Goal: Task Accomplishment & Management: Use online tool/utility

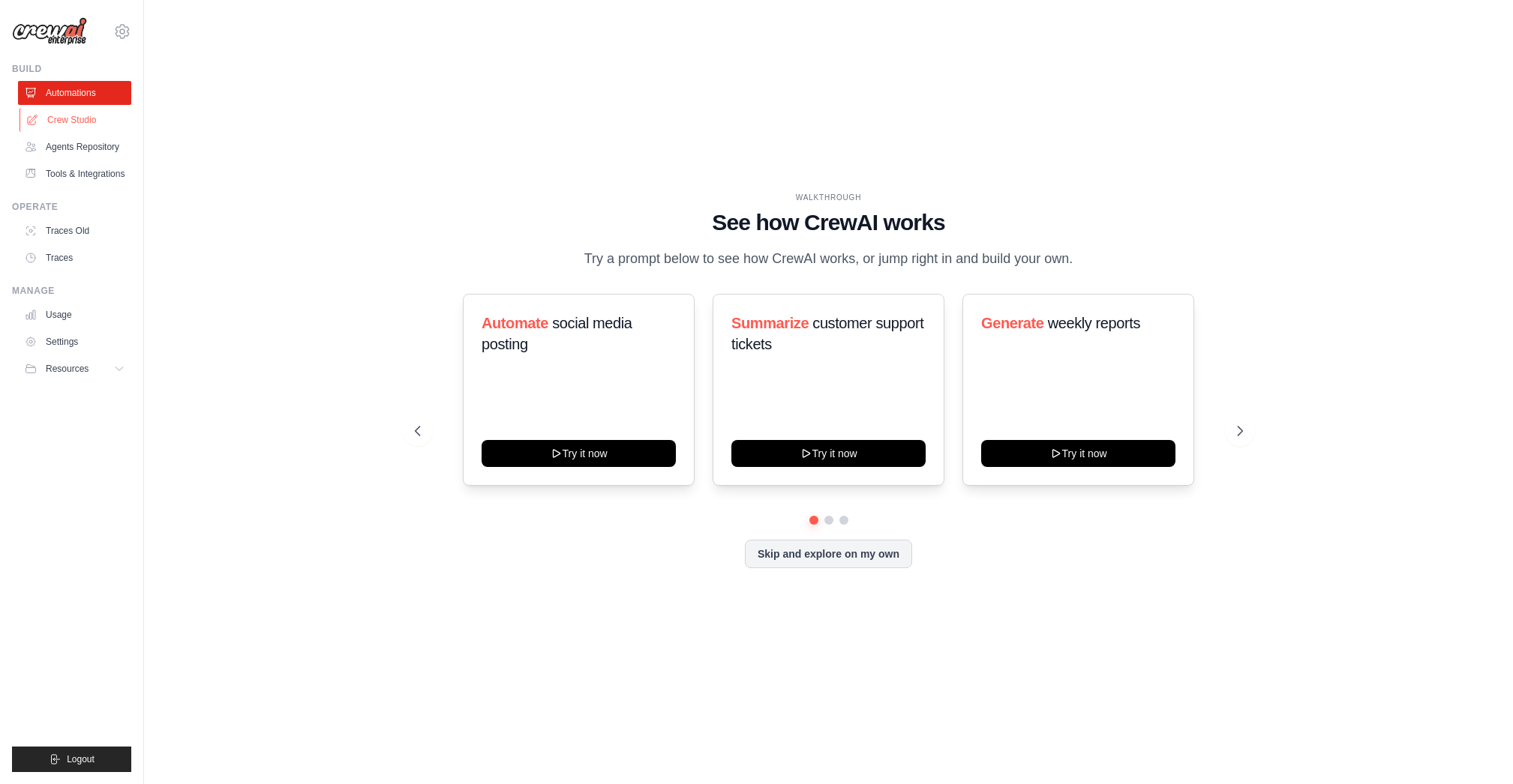
click at [54, 123] on link "Crew Studio" at bounding box center [75, 120] width 114 height 24
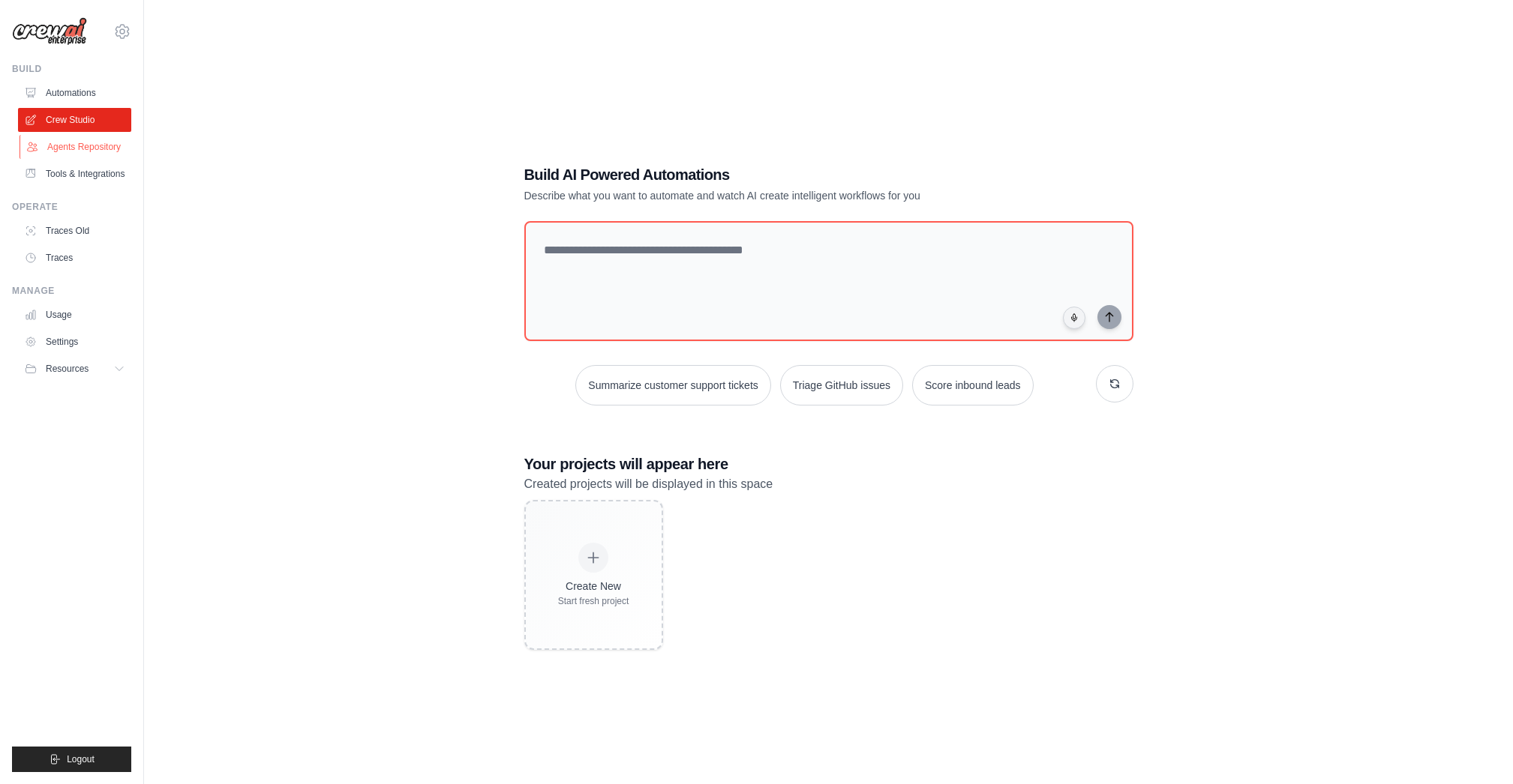
click at [51, 144] on link "Agents Repository" at bounding box center [75, 147] width 114 height 24
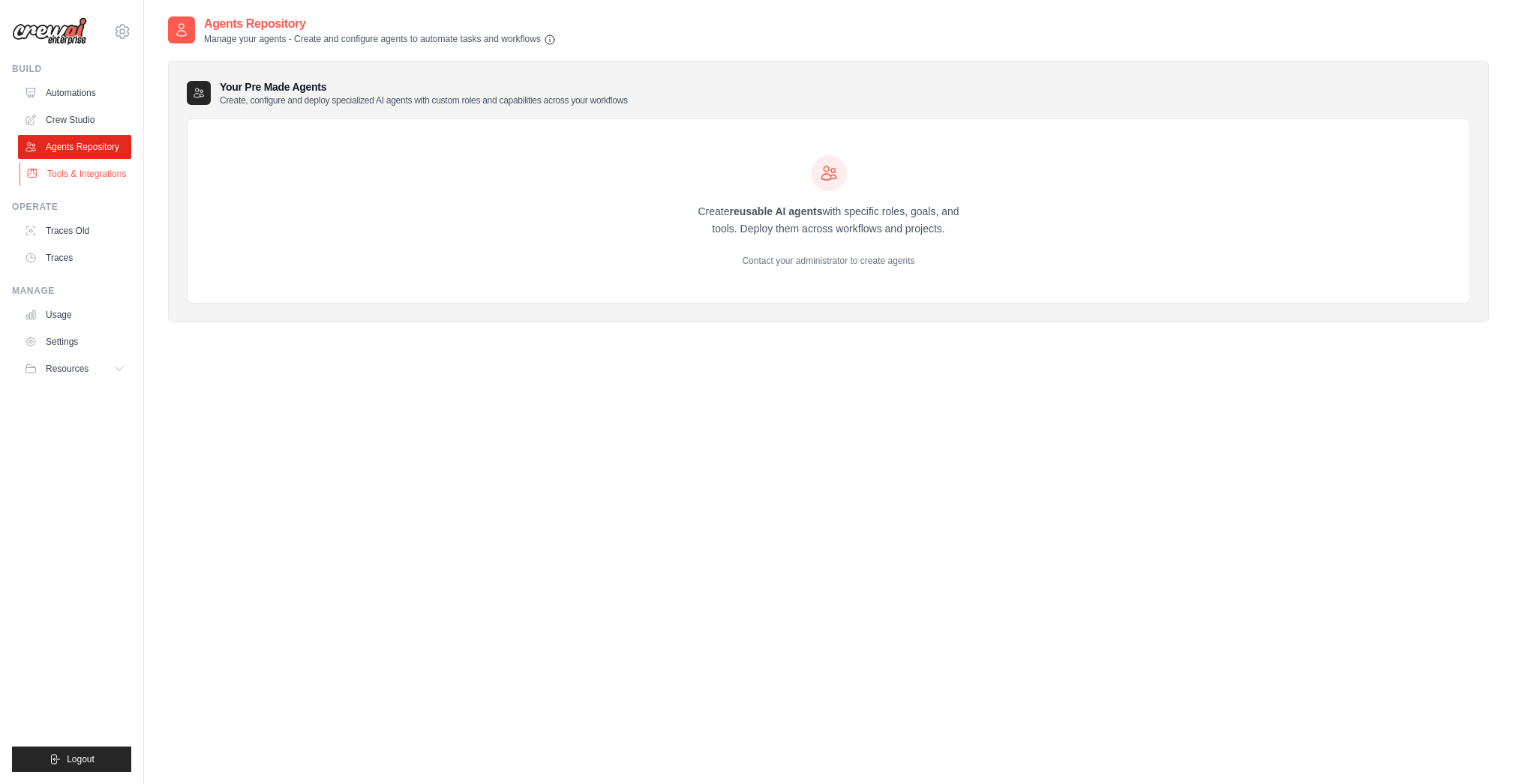
click at [52, 178] on link "Tools & Integrations" at bounding box center [75, 174] width 114 height 24
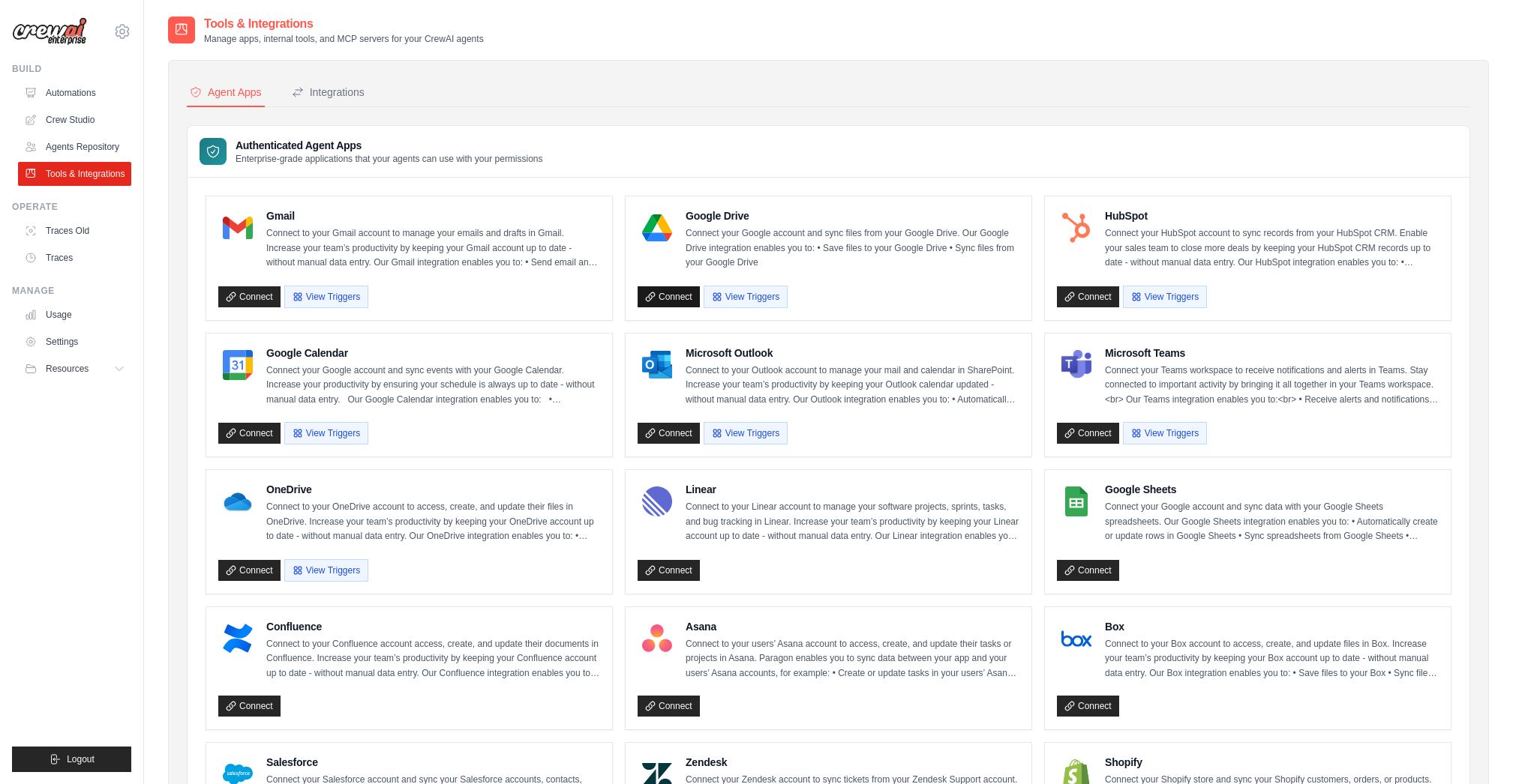
click at [661, 298] on link "Connect" at bounding box center [669, 296] width 63 height 21
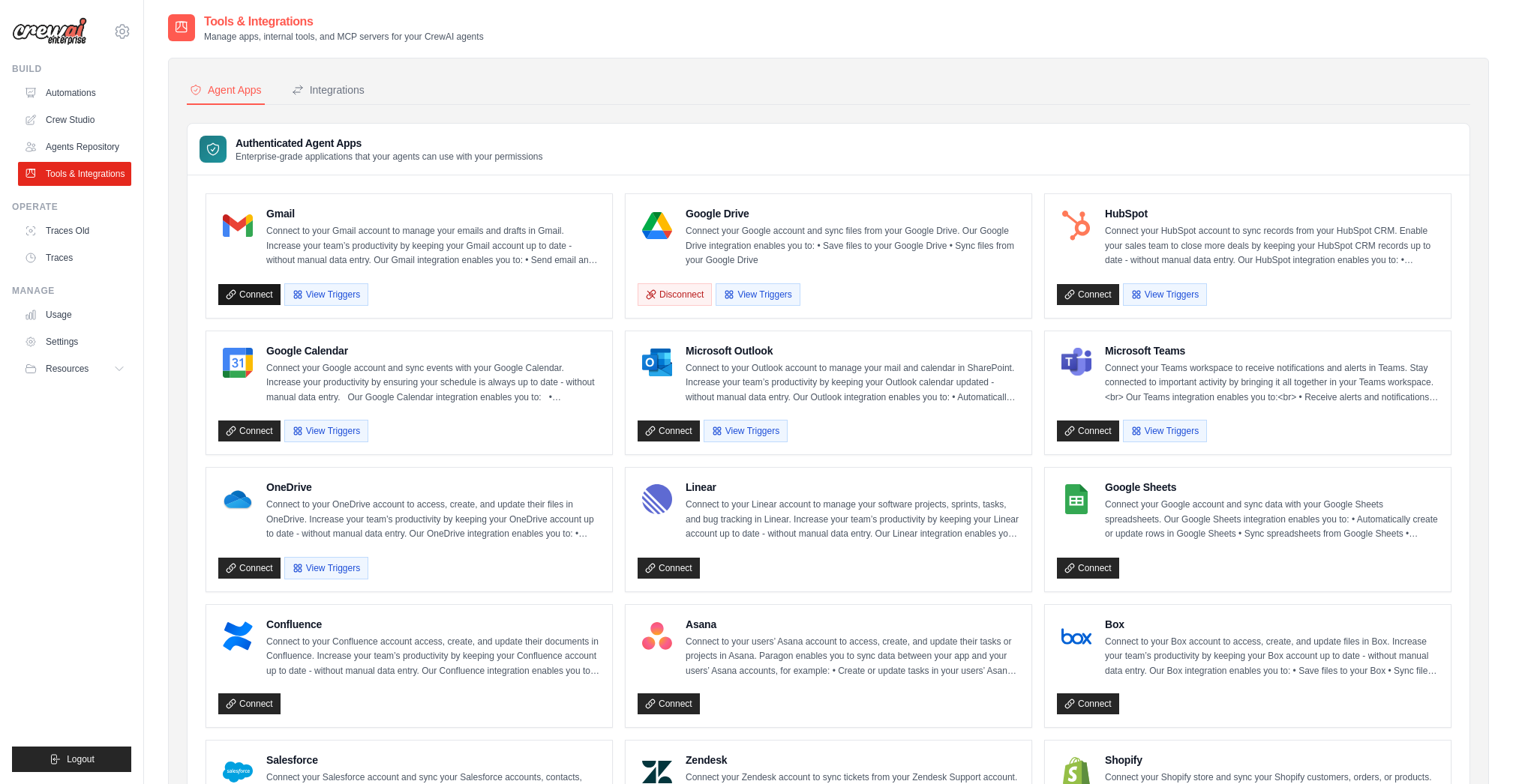
click at [248, 298] on link "Connect" at bounding box center [249, 294] width 63 height 21
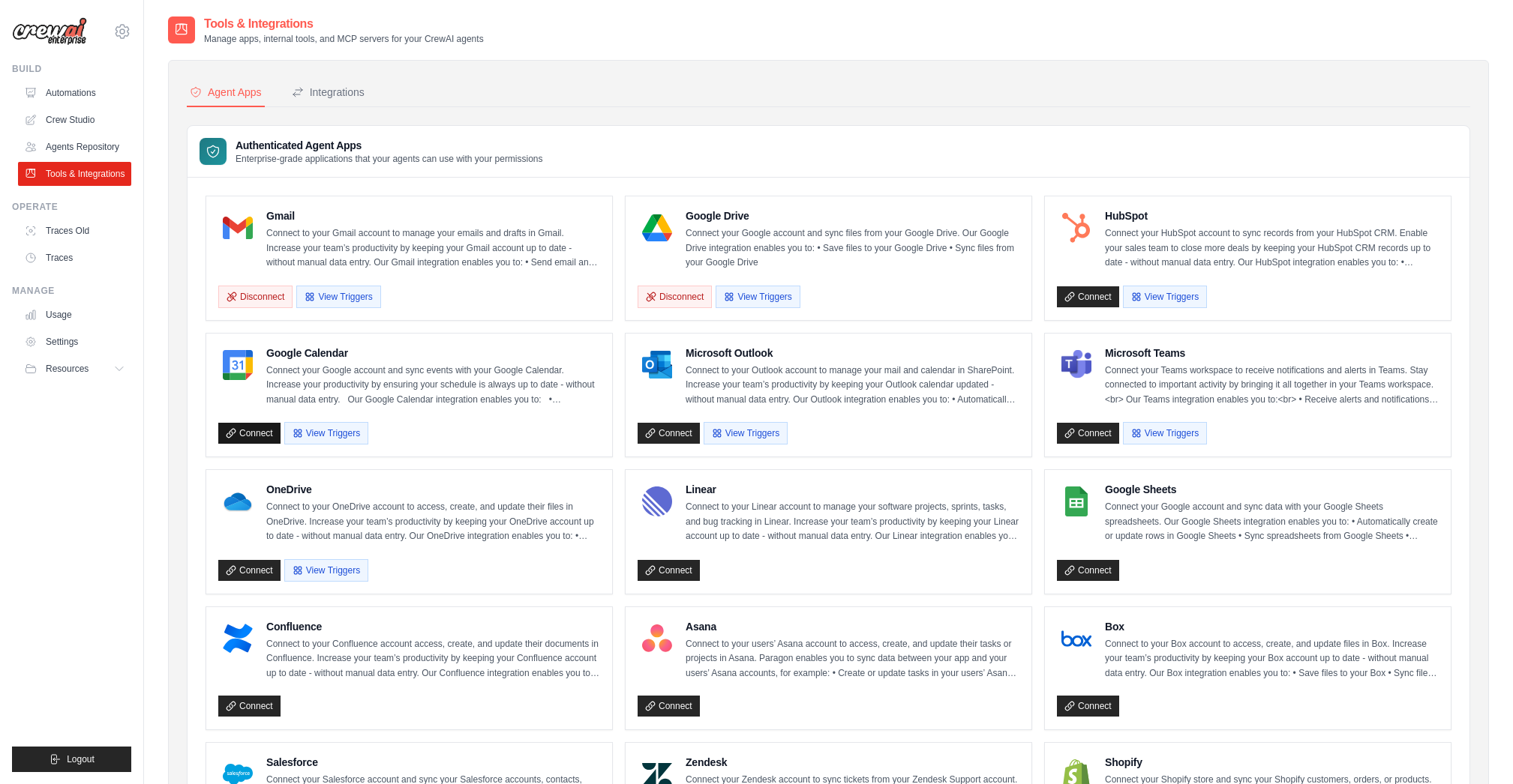
click at [252, 437] on link "Connect" at bounding box center [249, 433] width 63 height 21
click at [249, 436] on link "Connect" at bounding box center [249, 433] width 63 height 21
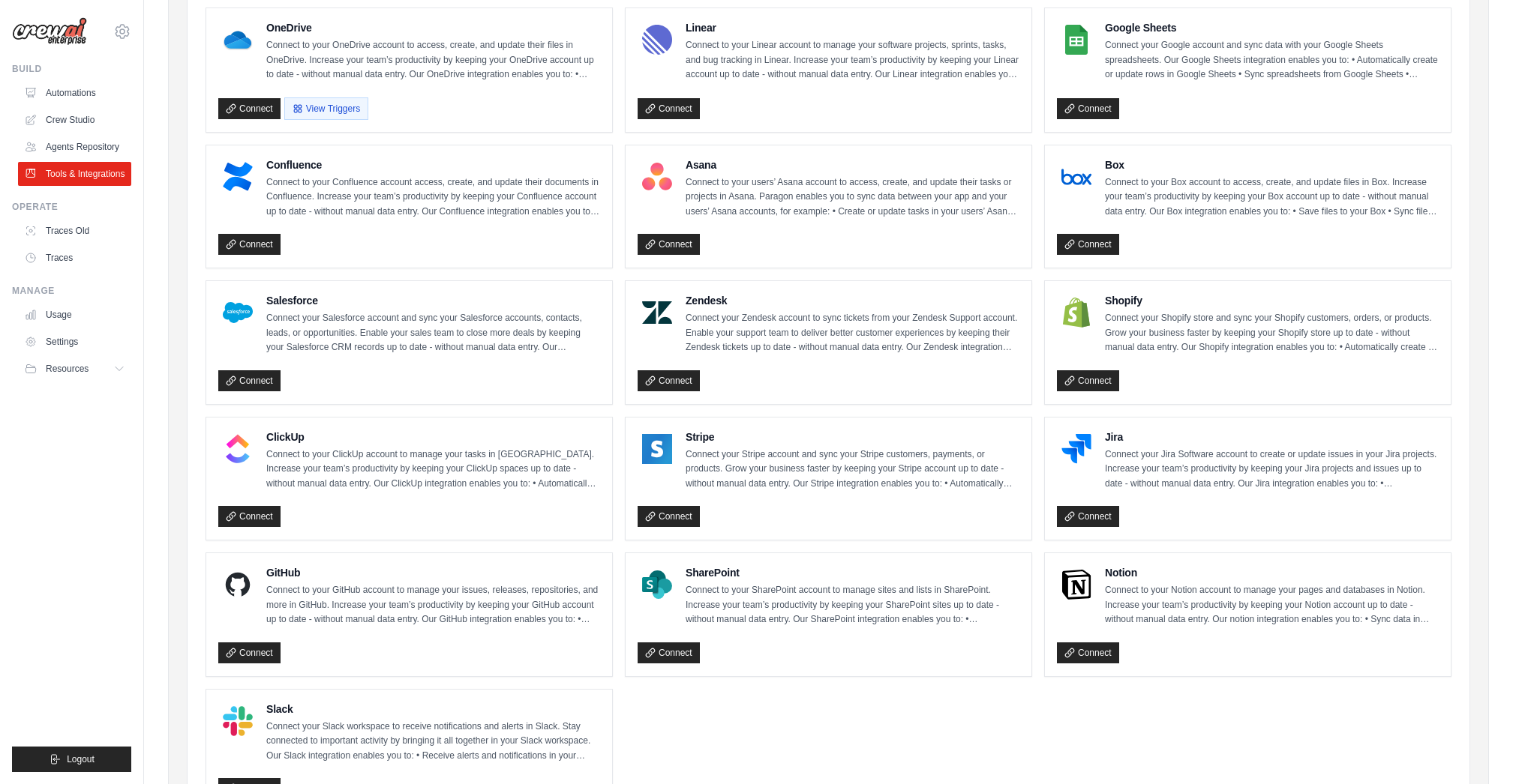
scroll to position [465, 0]
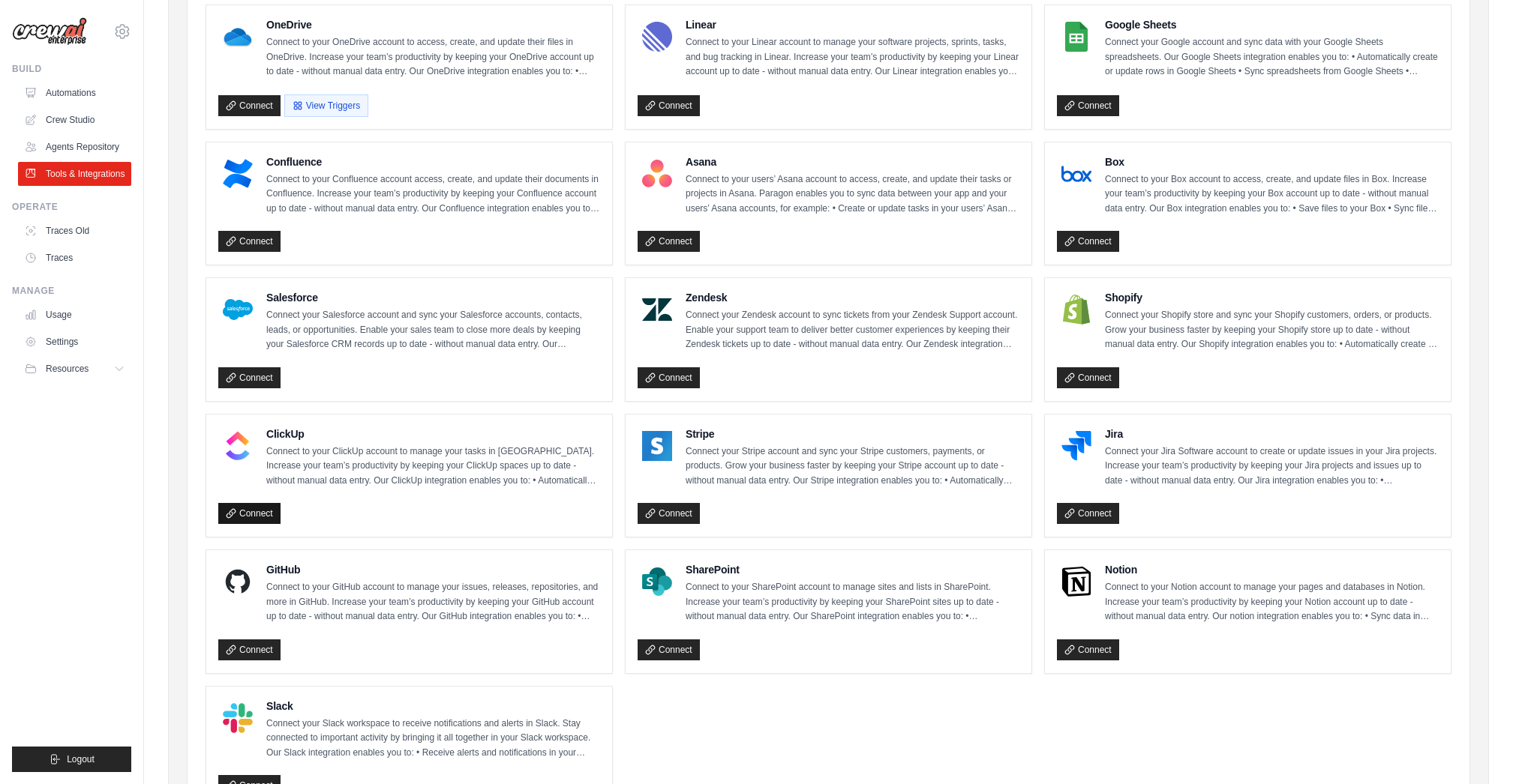
click at [274, 512] on link "Connect" at bounding box center [249, 513] width 63 height 21
click at [66, 343] on link "Settings" at bounding box center [75, 342] width 114 height 24
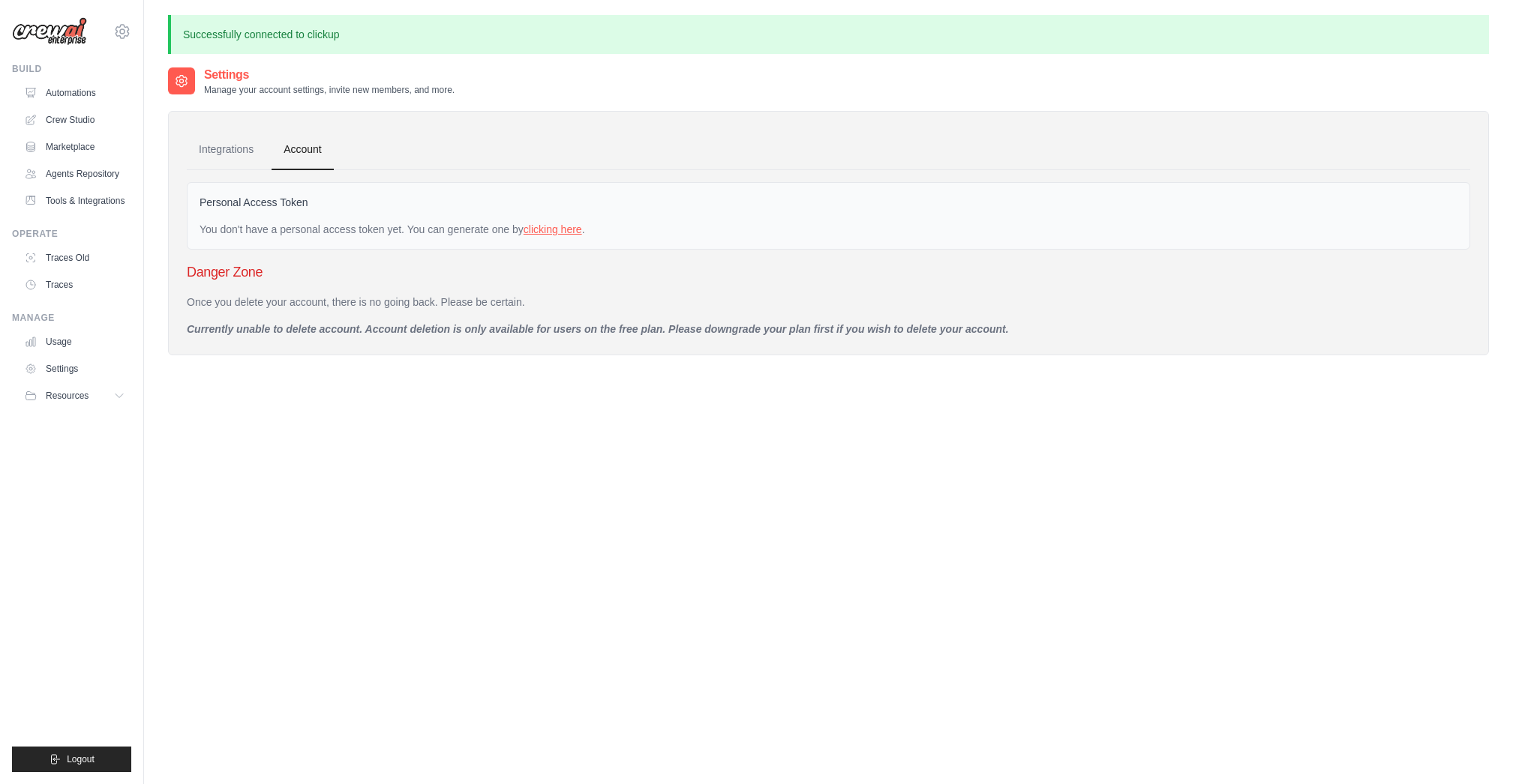
click at [573, 232] on link "clicking here" at bounding box center [552, 229] width 58 height 12
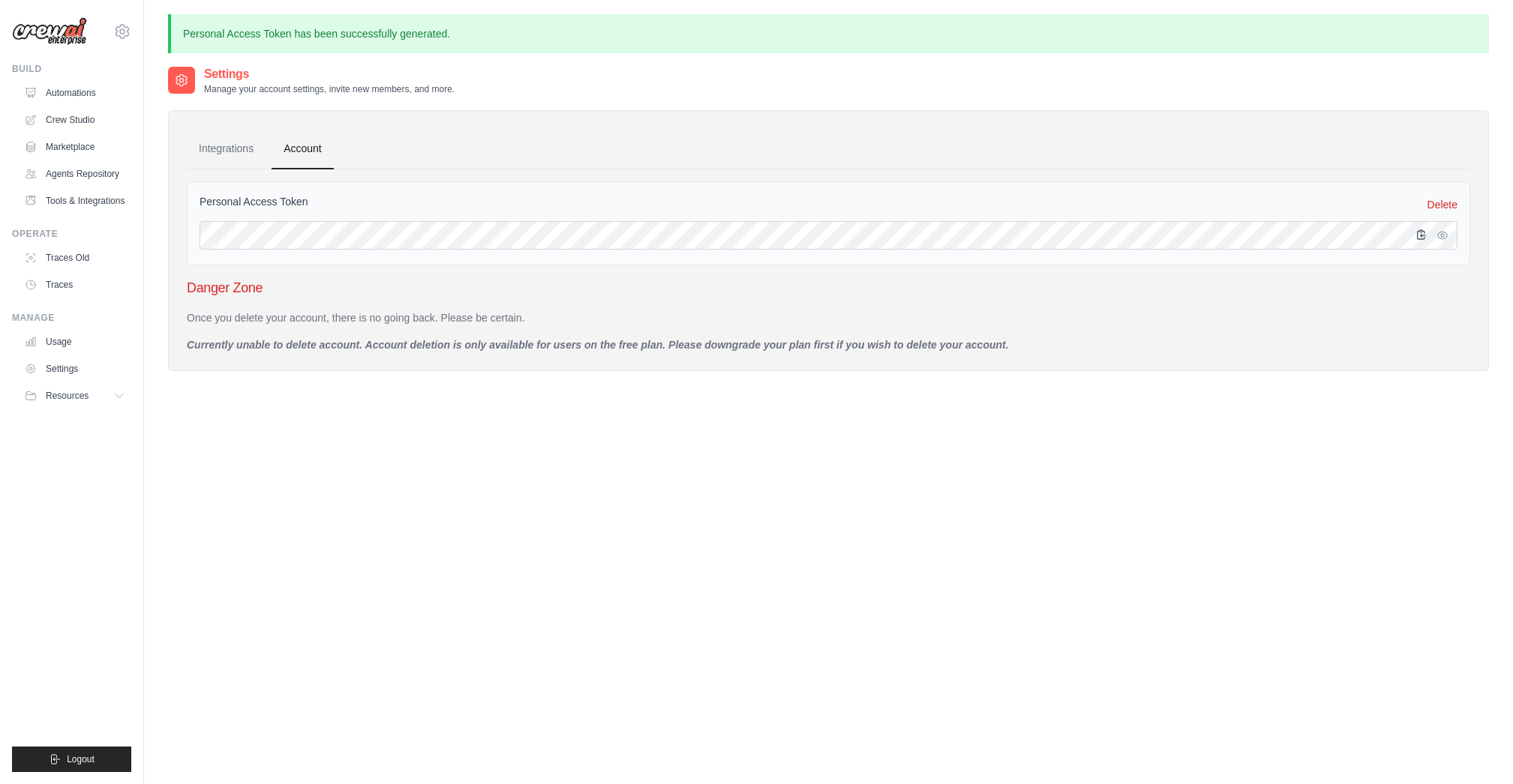
scroll to position [2, 0]
click at [1420, 237] on icon "button" at bounding box center [1420, 233] width 12 height 12
click at [230, 144] on link "Integrations" at bounding box center [226, 150] width 79 height 41
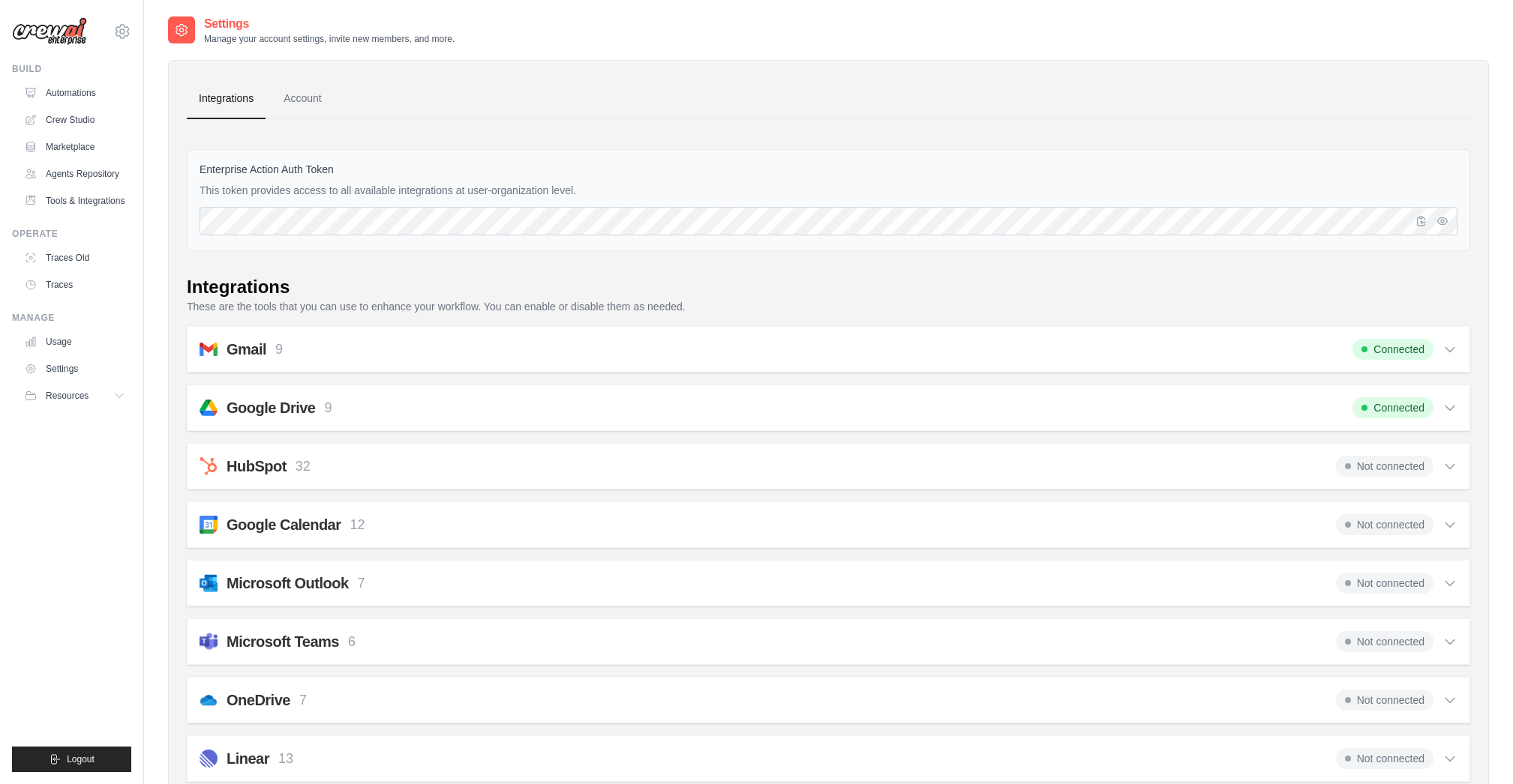
scroll to position [2, 0]
click at [1425, 221] on icon "button" at bounding box center [1420, 218] width 12 height 12
click at [60, 86] on link "Automations" at bounding box center [75, 93] width 114 height 24
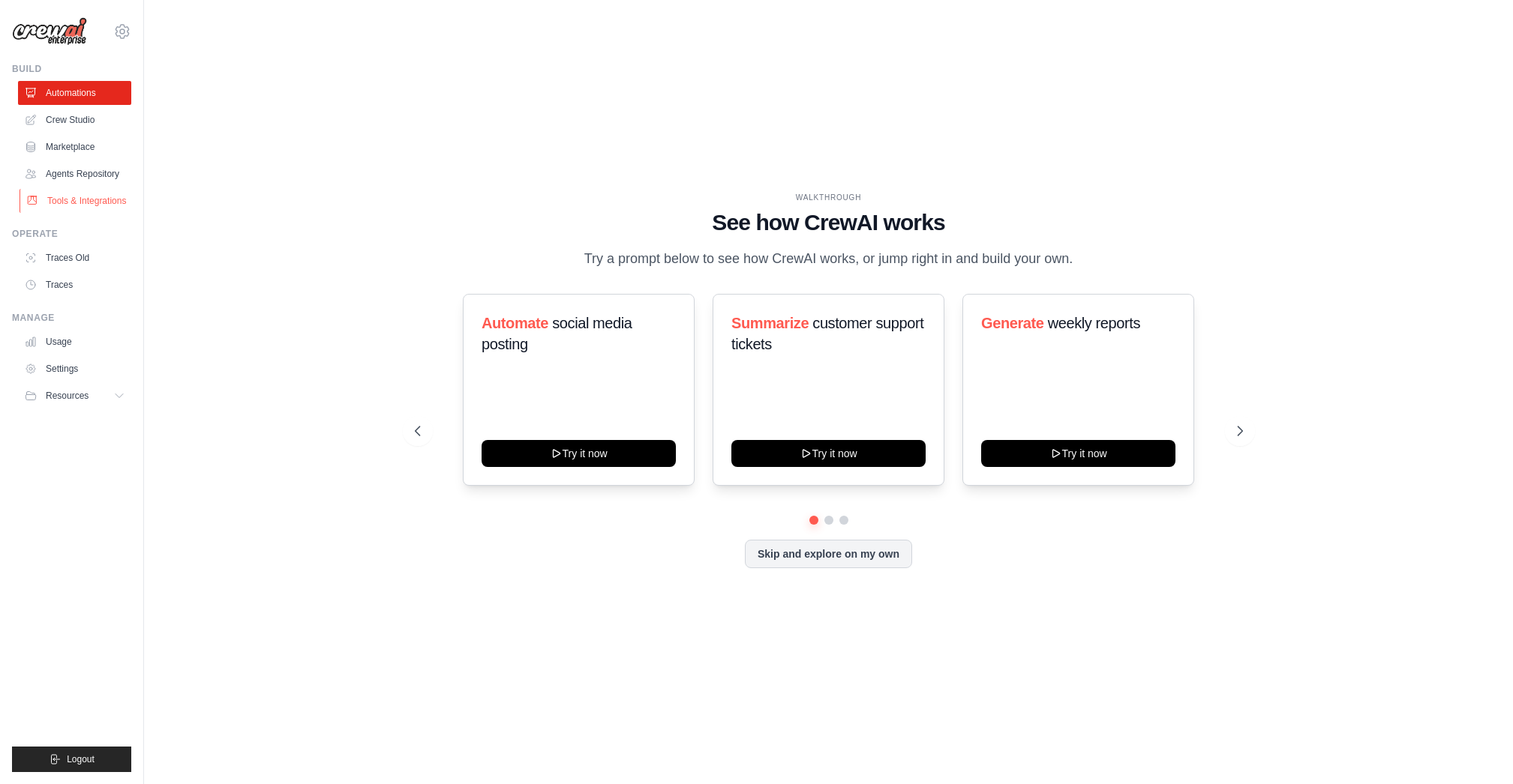
click at [75, 195] on link "Tools & Integrations" at bounding box center [75, 201] width 114 height 24
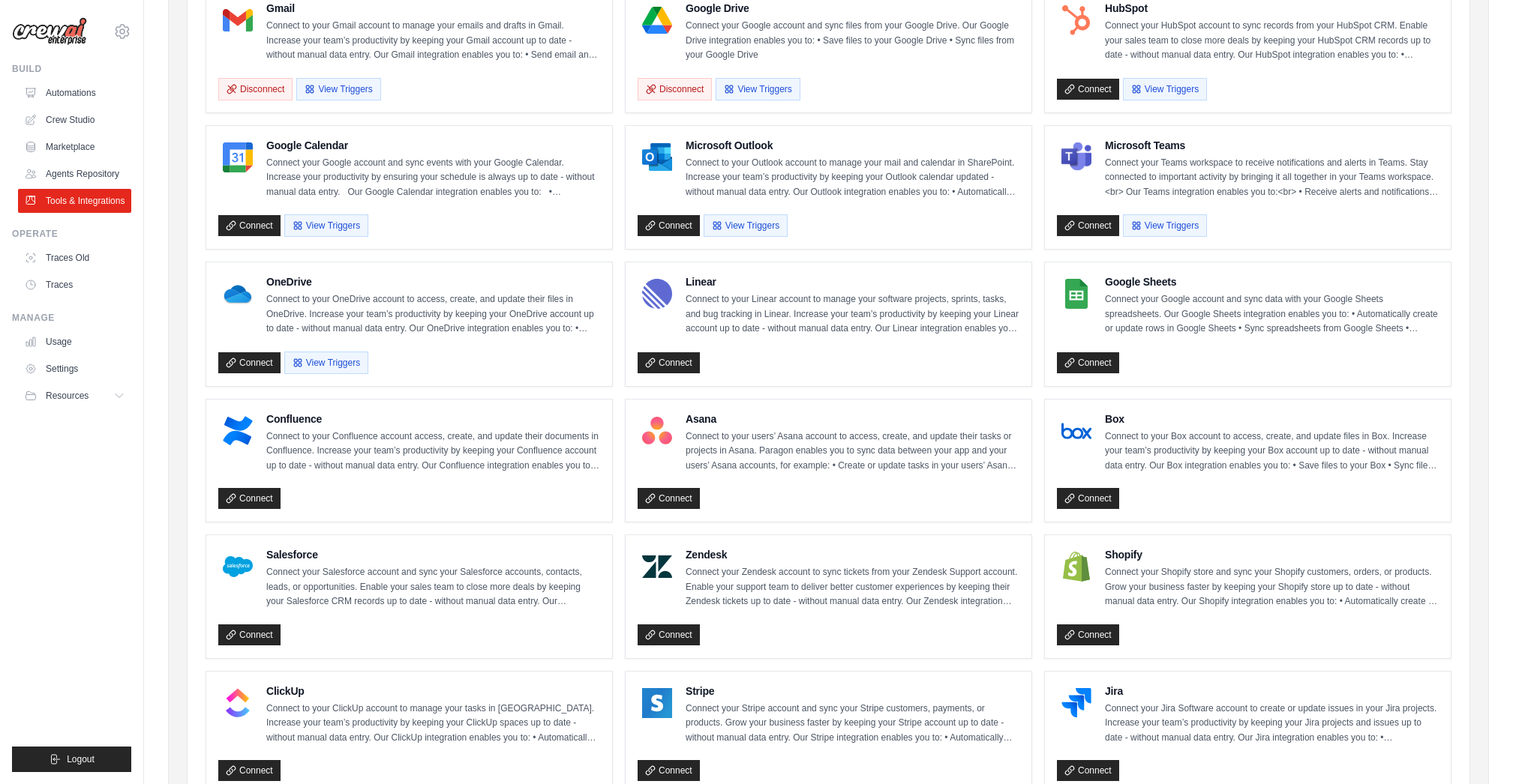
scroll to position [342, 0]
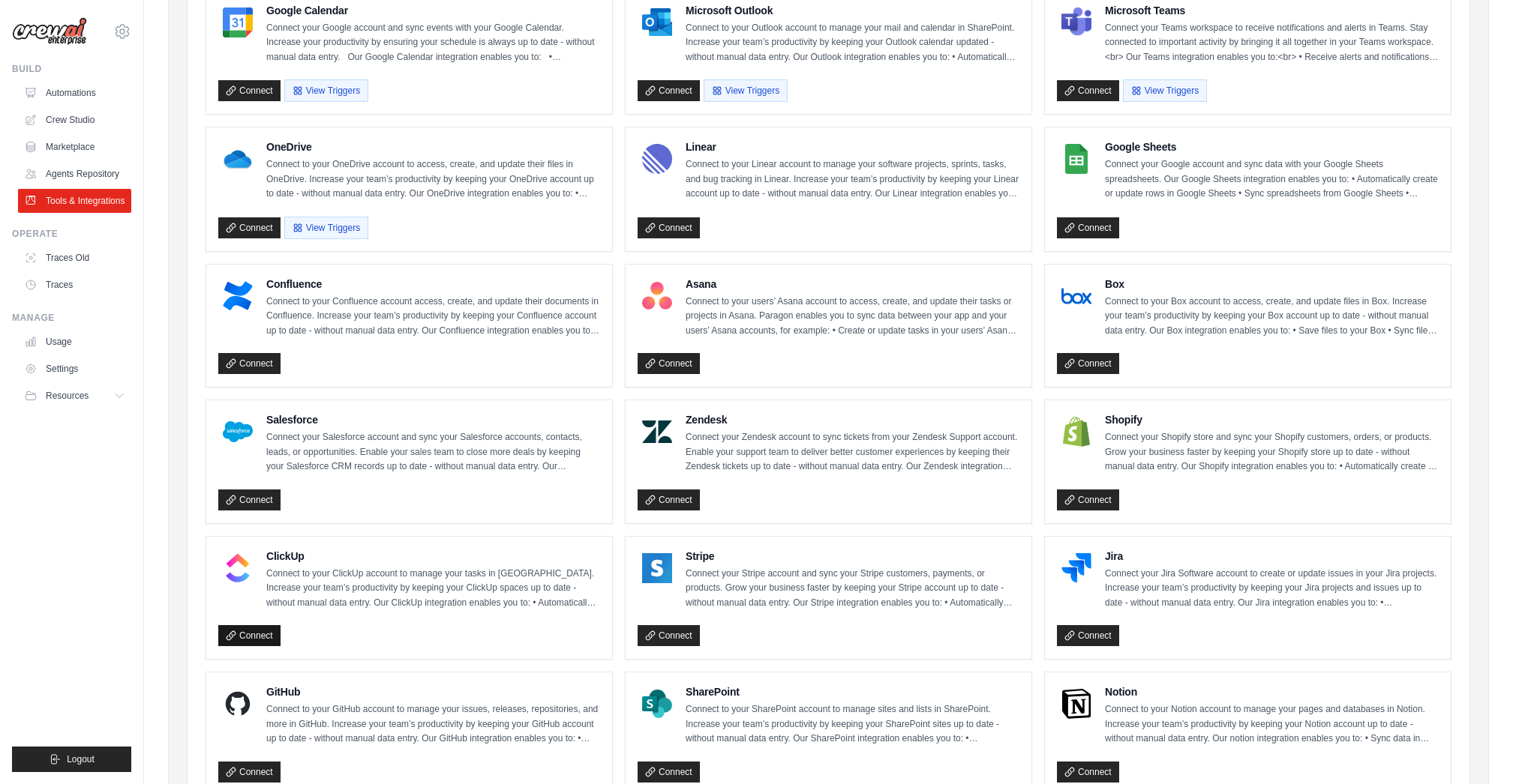
click at [260, 630] on link "Connect" at bounding box center [249, 635] width 63 height 21
